Goal: Find specific page/section: Find specific page/section

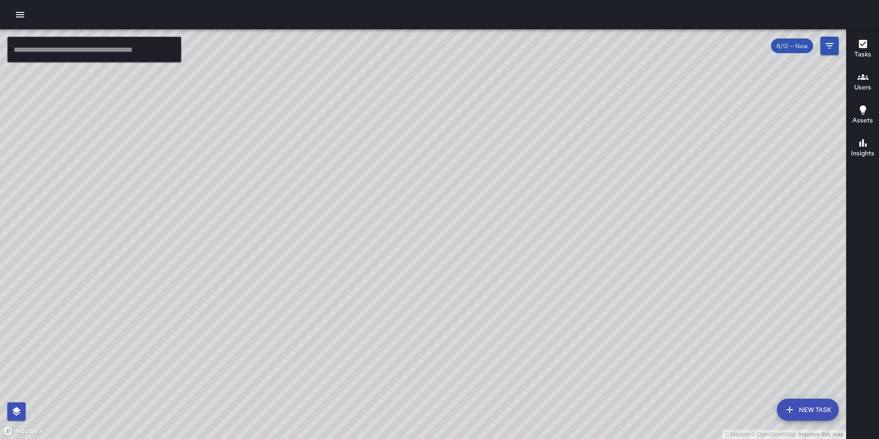
drag, startPoint x: 216, startPoint y: 343, endPoint x: 774, endPoint y: 289, distance: 560.8
click at [774, 289] on div "© Mapbox © OpenStreetMap Improve this map" at bounding box center [423, 233] width 846 height 409
drag, startPoint x: 625, startPoint y: 350, endPoint x: 613, endPoint y: 425, distance: 76.1
click at [614, 432] on div "© Mapbox © OpenStreetMap Improve this map" at bounding box center [423, 233] width 846 height 409
drag, startPoint x: 589, startPoint y: 342, endPoint x: 611, endPoint y: 387, distance: 50.4
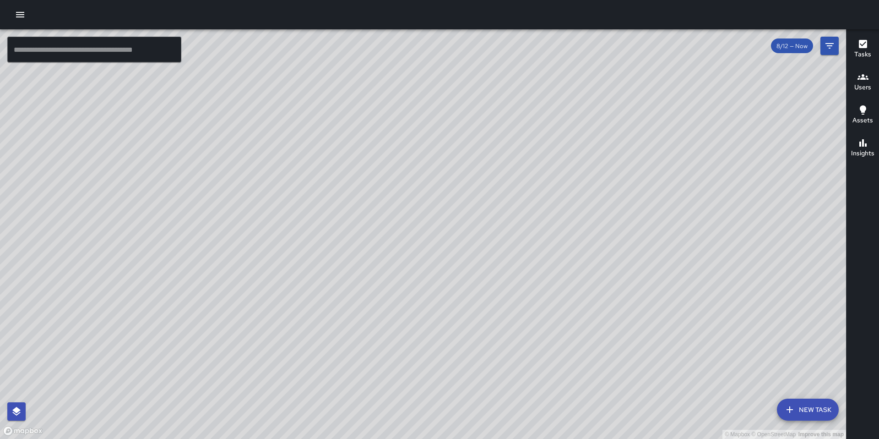
click at [610, 388] on div "© Mapbox © OpenStreetMap Improve this map" at bounding box center [423, 233] width 846 height 409
drag, startPoint x: 589, startPoint y: 340, endPoint x: 731, endPoint y: 432, distance: 169.8
click at [731, 432] on div "© Mapbox © OpenStreetMap Improve this map" at bounding box center [423, 233] width 846 height 409
click at [716, 408] on div "© Mapbox © OpenStreetMap Improve this map" at bounding box center [423, 233] width 846 height 409
drag, startPoint x: 568, startPoint y: 365, endPoint x: 578, endPoint y: 366, distance: 10.1
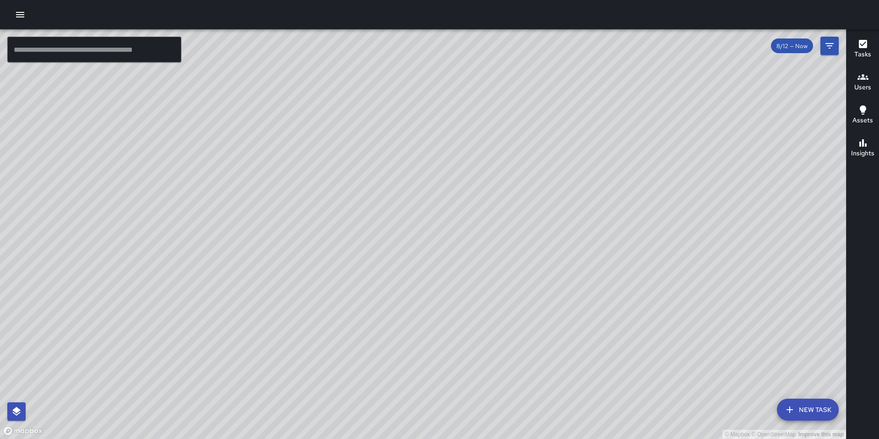
click at [578, 366] on div "© Mapbox © OpenStreetMap Improve this map" at bounding box center [423, 233] width 846 height 409
drag, startPoint x: 577, startPoint y: 365, endPoint x: 589, endPoint y: 369, distance: 13.6
click at [589, 369] on div "© Mapbox © OpenStreetMap Improve this map" at bounding box center [423, 233] width 846 height 409
drag, startPoint x: 589, startPoint y: 367, endPoint x: 593, endPoint y: 371, distance: 5.9
click at [594, 372] on div "© Mapbox © OpenStreetMap Improve this map" at bounding box center [423, 233] width 846 height 409
